Goal: Transaction & Acquisition: Purchase product/service

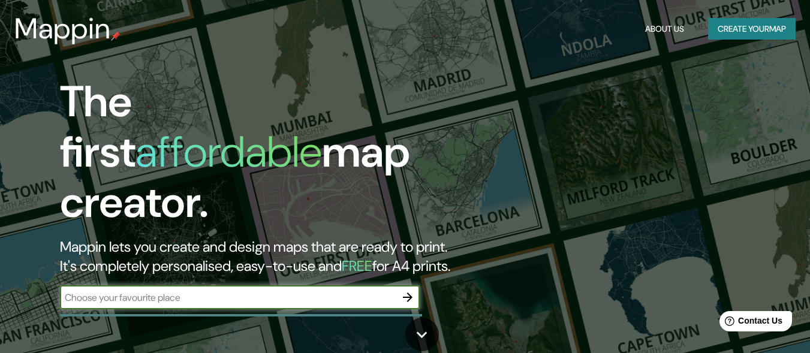
click at [121, 291] on input "text" at bounding box center [228, 298] width 336 height 14
click at [367, 291] on input "yumina" at bounding box center [228, 298] width 336 height 14
type input "yumina"
click at [411, 290] on icon "button" at bounding box center [407, 297] width 14 height 14
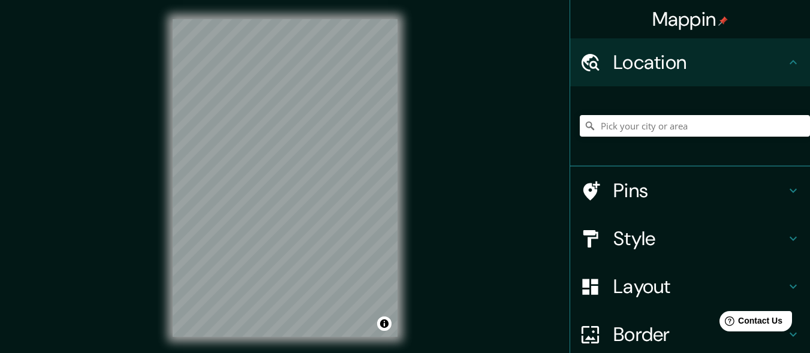
click at [713, 226] on div "Style" at bounding box center [690, 239] width 240 height 48
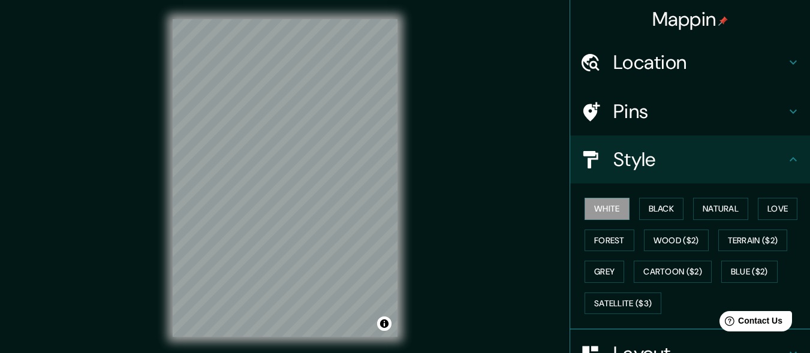
click at [671, 110] on h4 "Pins" at bounding box center [699, 111] width 173 height 24
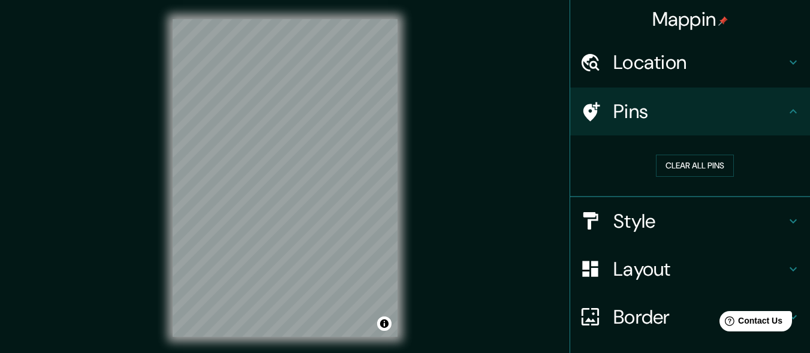
click at [763, 58] on h4 "Location" at bounding box center [699, 62] width 173 height 24
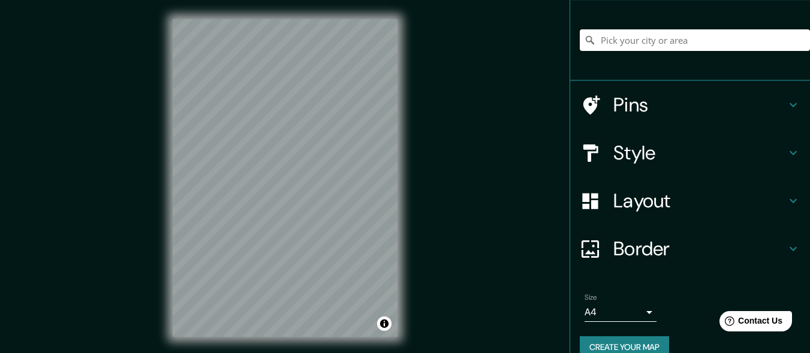
scroll to position [105, 0]
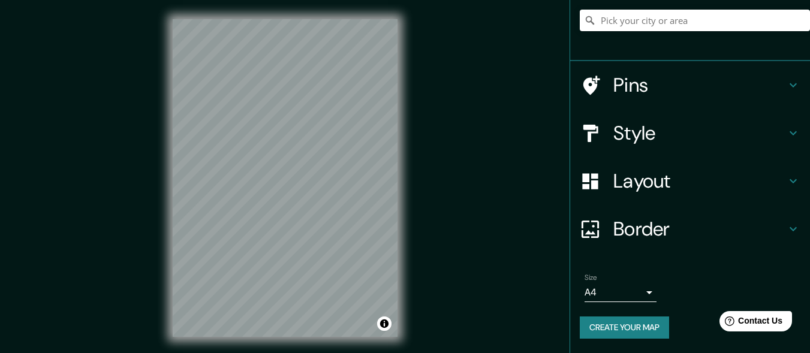
click at [747, 131] on h4 "Style" at bounding box center [699, 133] width 173 height 24
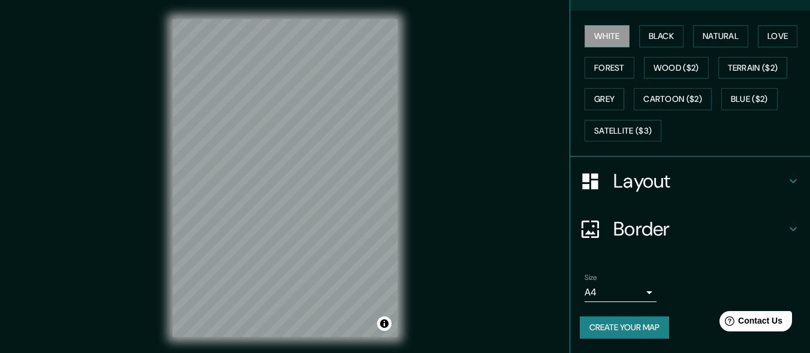
scroll to position [0, 0]
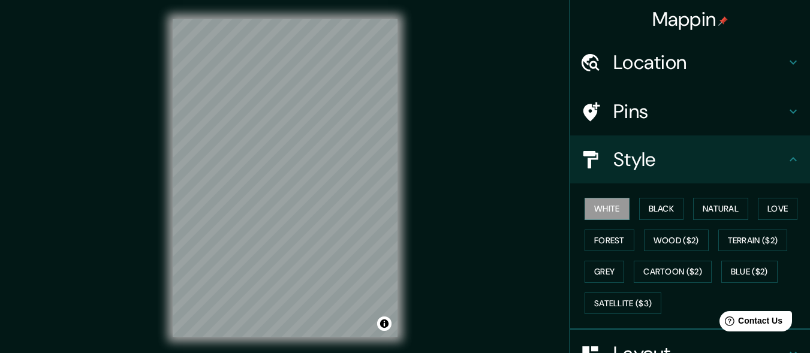
click at [753, 62] on h4 "Location" at bounding box center [699, 62] width 173 height 24
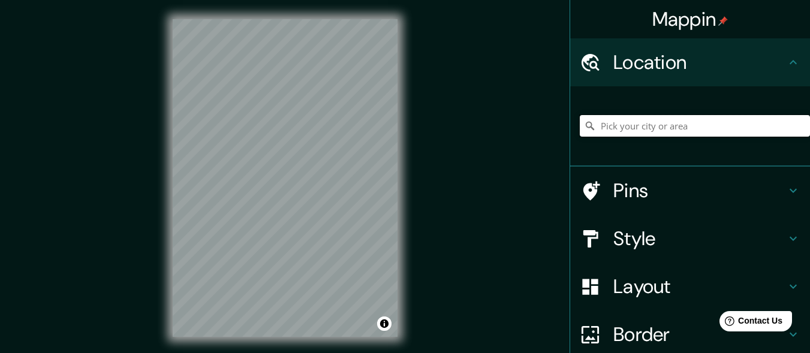
click at [642, 130] on input "Pick your city or area" at bounding box center [695, 126] width 230 height 22
